Goal: Information Seeking & Learning: Learn about a topic

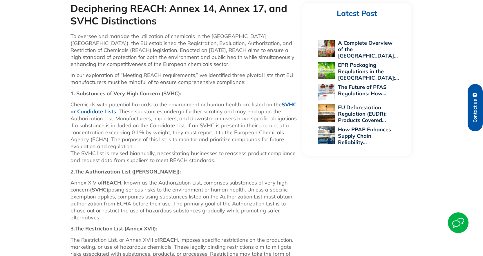
scroll to position [299, 0]
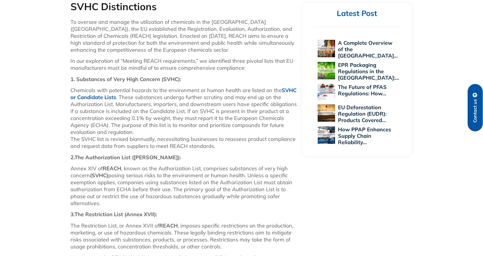
scroll to position [357, 0]
